Goal: Navigation & Orientation: Find specific page/section

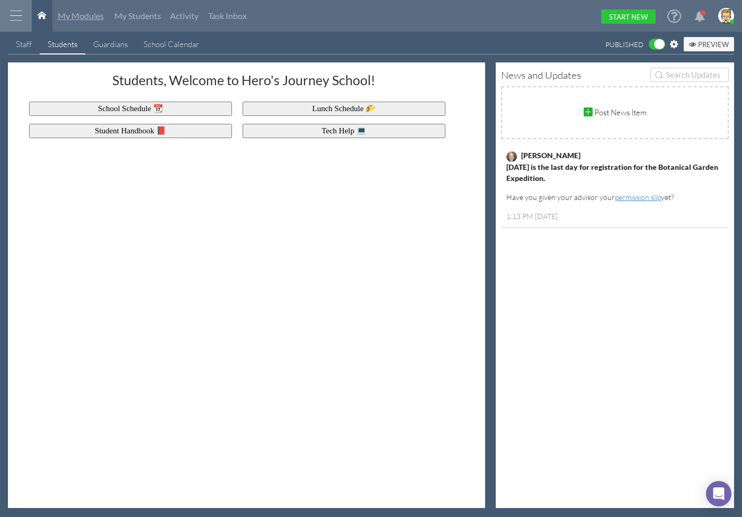
click at [74, 17] on span "My Modules" at bounding box center [81, 16] width 46 height 10
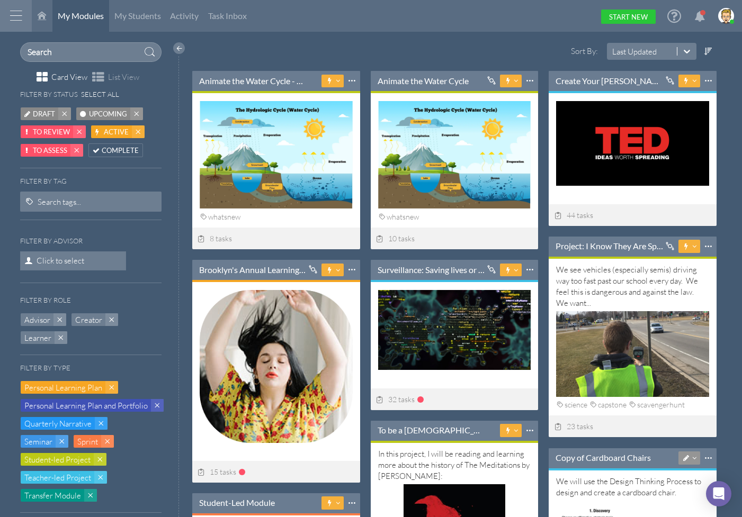
click at [44, 13] on icon at bounding box center [42, 15] width 8 height 8
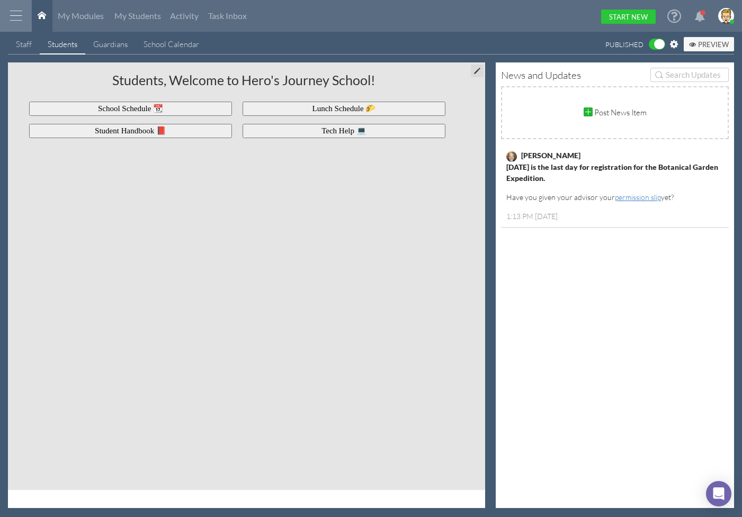
click at [475, 73] on div at bounding box center [477, 71] width 13 height 13
